Goal: Navigation & Orientation: Find specific page/section

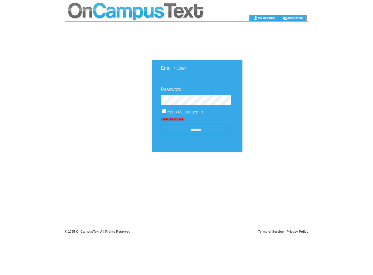
click at [147, 7] on td at bounding box center [148, 7] width 166 height 15
click at [147, 18] on td at bounding box center [148, 18] width 166 height 6
click at [240, 18] on td at bounding box center [239, 18] width 18 height 6
click at [266, 17] on link "my account" at bounding box center [266, 18] width 17 height 4
click at [295, 17] on link "contact us" at bounding box center [294, 18] width 15 height 4
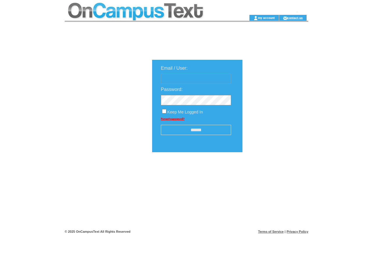
click at [196, 130] on input "******" at bounding box center [196, 130] width 70 height 10
click at [274, 173] on img at bounding box center [273, 170] width 29 height 7
click at [271, 231] on link "Terms of Service" at bounding box center [271, 231] width 26 height 3
click at [297, 231] on link "Privacy Policy" at bounding box center [297, 231] width 22 height 3
